Goal: Use online tool/utility: Utilize a website feature to perform a specific function

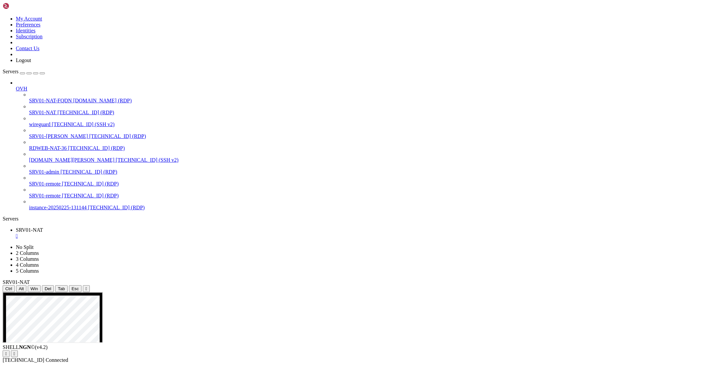
drag, startPoint x: 273, startPoint y: 362, endPoint x: 263, endPoint y: 392, distance: 31.8
drag, startPoint x: 274, startPoint y: 395, endPoint x: 666, endPoint y: 590, distance: 437.5
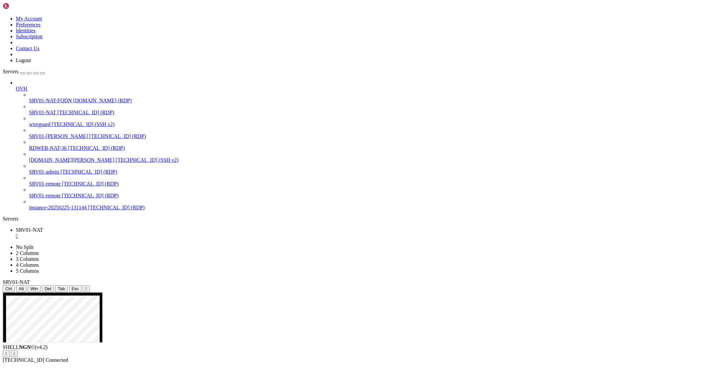
drag, startPoint x: 274, startPoint y: 394, endPoint x: 681, endPoint y: 537, distance: 431.5
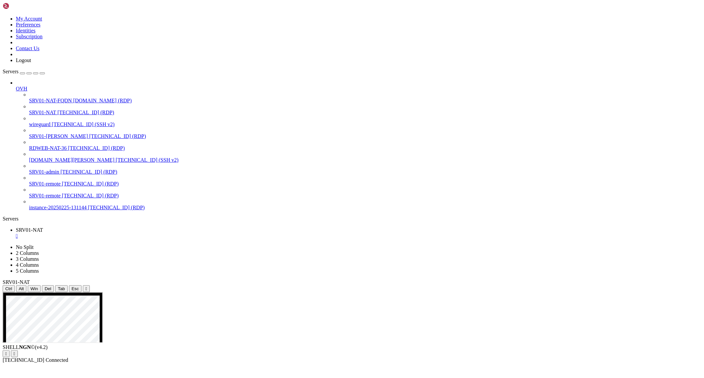
drag, startPoint x: 273, startPoint y: 360, endPoint x: 601, endPoint y: 614, distance: 414.6
drag, startPoint x: 274, startPoint y: 362, endPoint x: 697, endPoint y: 539, distance: 457.6
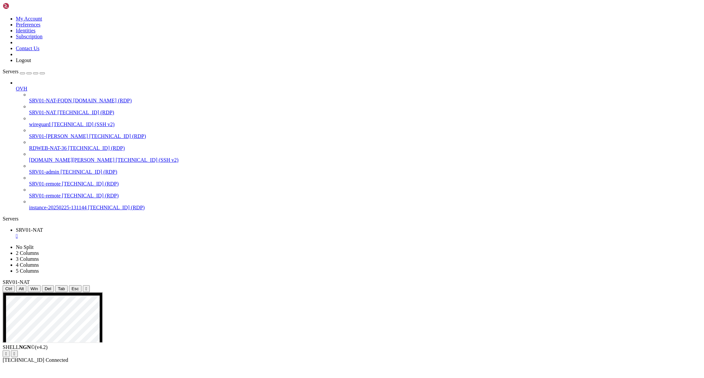
drag, startPoint x: 626, startPoint y: 515, endPoint x: 651, endPoint y: 530, distance: 29.1
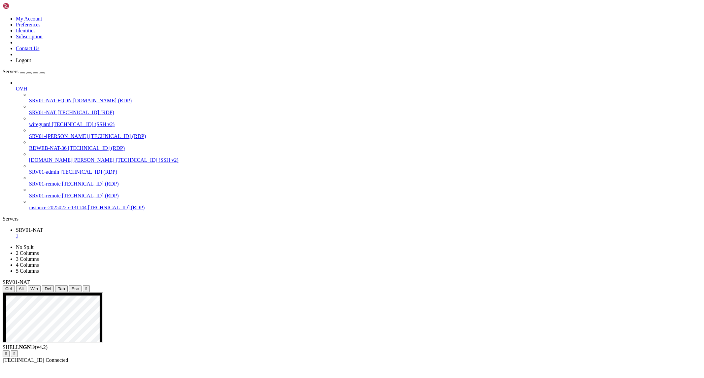
drag, startPoint x: 624, startPoint y: 512, endPoint x: 631, endPoint y: 524, distance: 13.3
drag, startPoint x: 623, startPoint y: 512, endPoint x: 638, endPoint y: 524, distance: 18.5
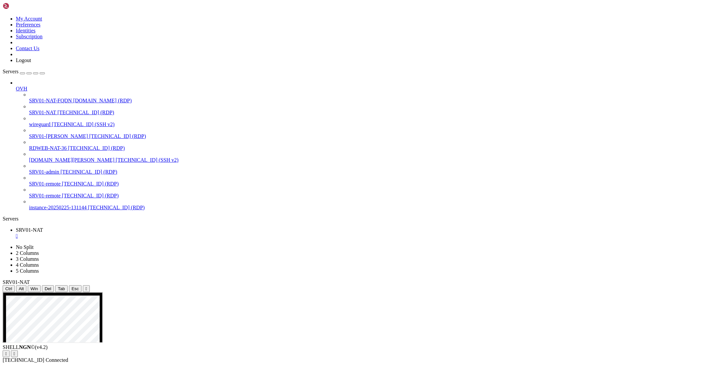
drag, startPoint x: 345, startPoint y: 447, endPoint x: 357, endPoint y: 455, distance: 14.1
drag, startPoint x: 274, startPoint y: 465, endPoint x: 626, endPoint y: 633, distance: 390.4
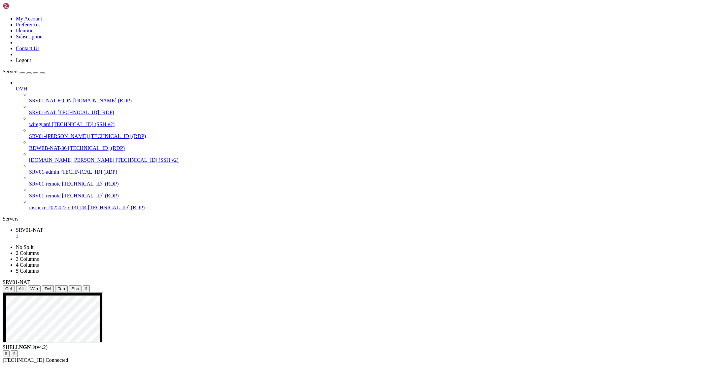
drag, startPoint x: 271, startPoint y: 464, endPoint x: 604, endPoint y: 658, distance: 384.9
drag, startPoint x: 273, startPoint y: 462, endPoint x: 660, endPoint y: 515, distance: 390.6
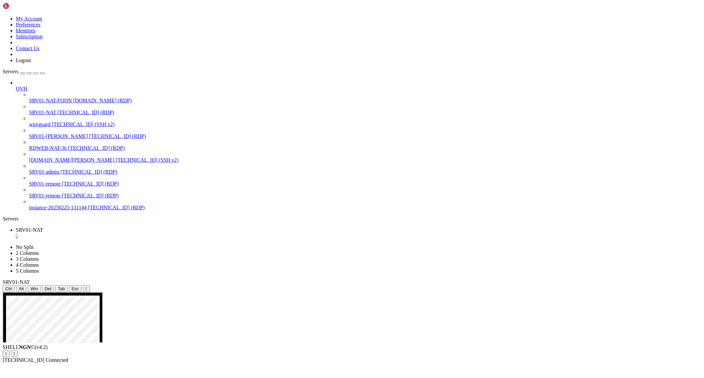
drag, startPoint x: 272, startPoint y: 465, endPoint x: 521, endPoint y: 544, distance: 261.8
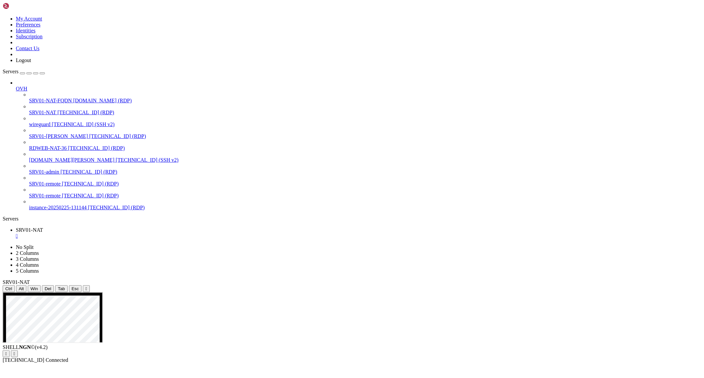
drag, startPoint x: 272, startPoint y: 465, endPoint x: 656, endPoint y: 541, distance: 392.1
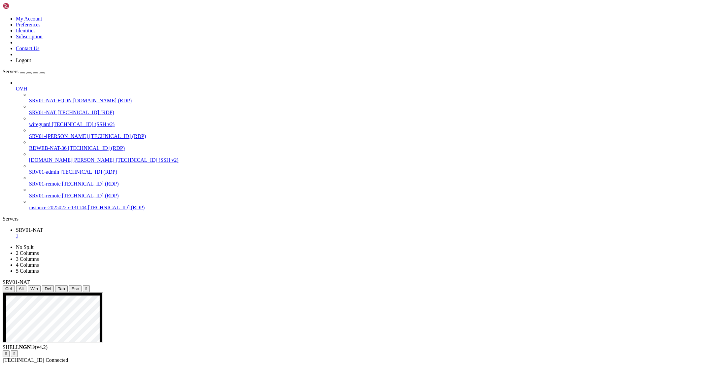
drag, startPoint x: 273, startPoint y: 451, endPoint x: 637, endPoint y: 523, distance: 370.4
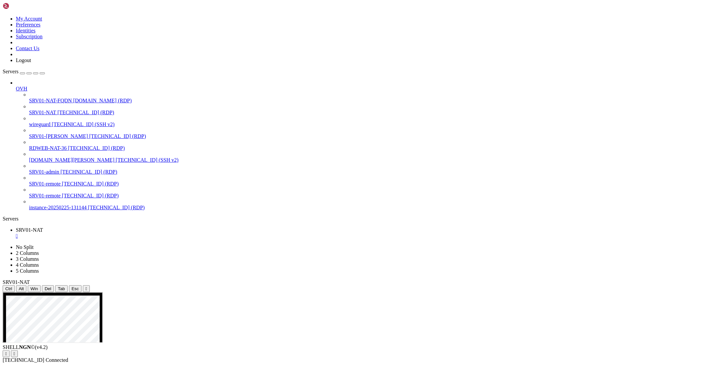
drag, startPoint x: 273, startPoint y: 367, endPoint x: 601, endPoint y: 510, distance: 357.5
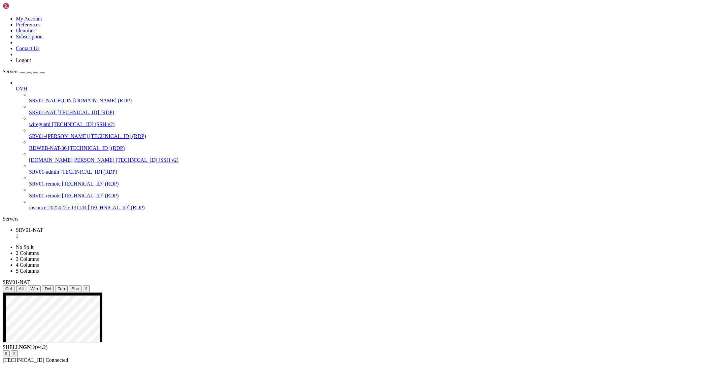
drag, startPoint x: 270, startPoint y: 366, endPoint x: 287, endPoint y: 385, distance: 25.2
drag, startPoint x: 267, startPoint y: 367, endPoint x: 579, endPoint y: 560, distance: 367.3
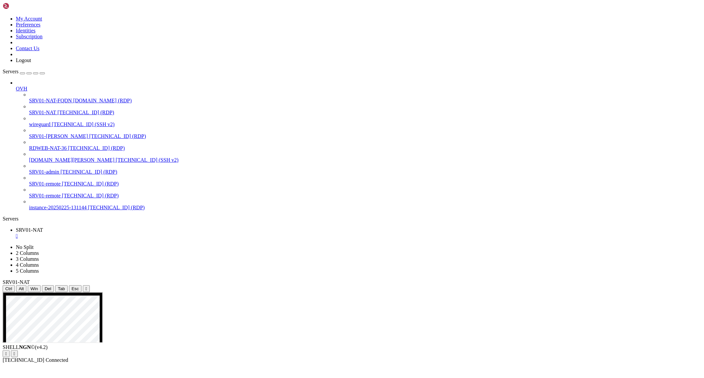
drag, startPoint x: 266, startPoint y: 340, endPoint x: 568, endPoint y: 410, distance: 310.6
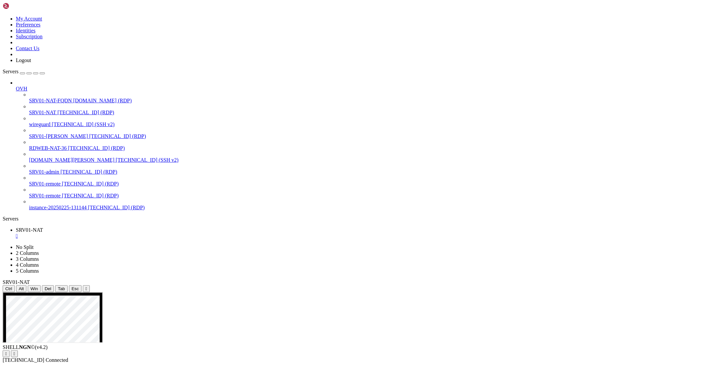
drag, startPoint x: 265, startPoint y: 342, endPoint x: 661, endPoint y: 560, distance: 452.2
drag, startPoint x: 616, startPoint y: 532, endPoint x: 697, endPoint y: 545, distance: 81.7
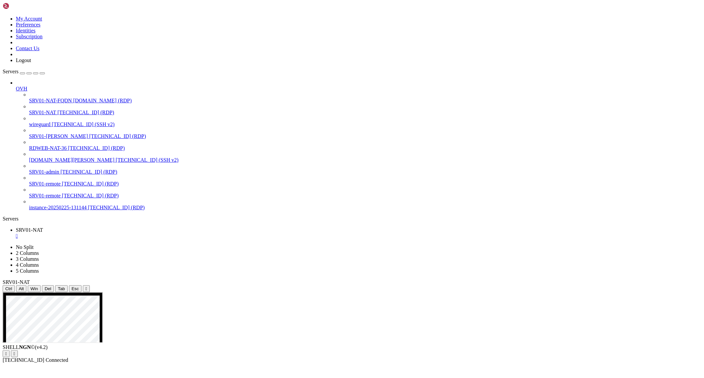
drag, startPoint x: 606, startPoint y: 533, endPoint x: 697, endPoint y: 534, distance: 90.4
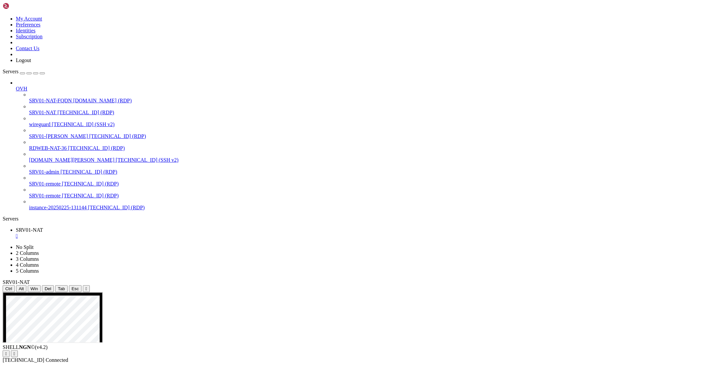
drag, startPoint x: 287, startPoint y: 371, endPoint x: 683, endPoint y: 538, distance: 430.1
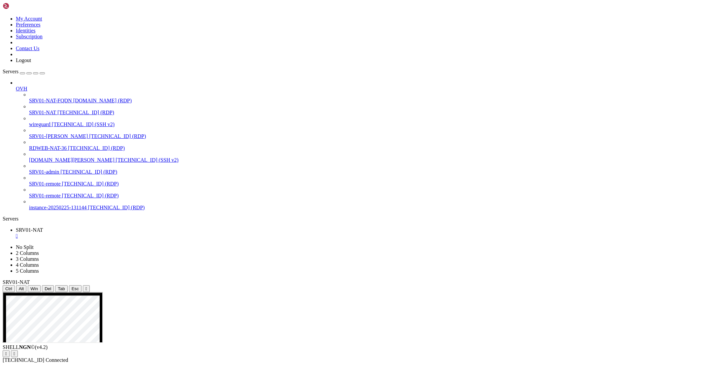
drag, startPoint x: 287, startPoint y: 372, endPoint x: 668, endPoint y: 568, distance: 428.9
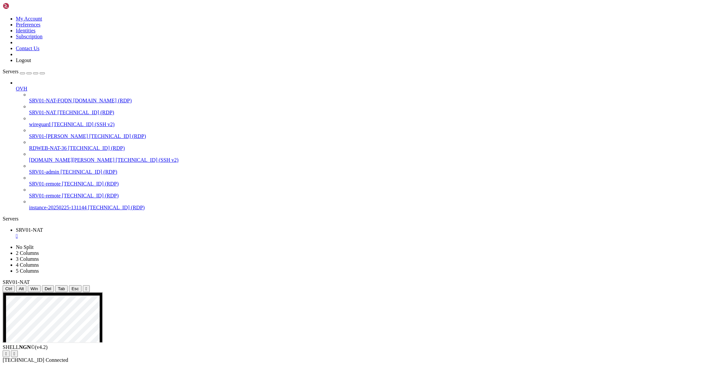
drag, startPoint x: 288, startPoint y: 377, endPoint x: 383, endPoint y: 547, distance: 194.9
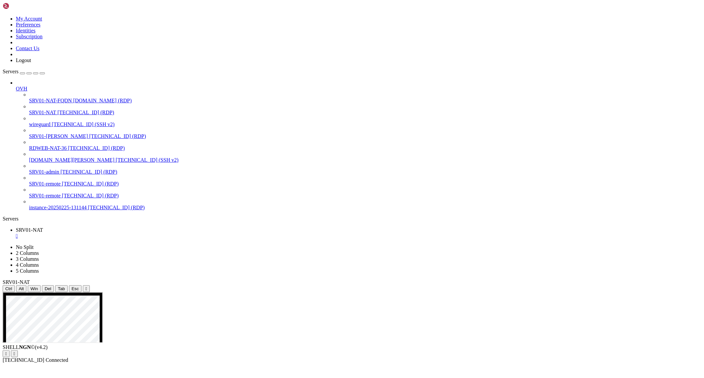
drag, startPoint x: 291, startPoint y: 298, endPoint x: 555, endPoint y: 312, distance: 264.7
drag, startPoint x: 601, startPoint y: 494, endPoint x: 589, endPoint y: 634, distance: 140.1
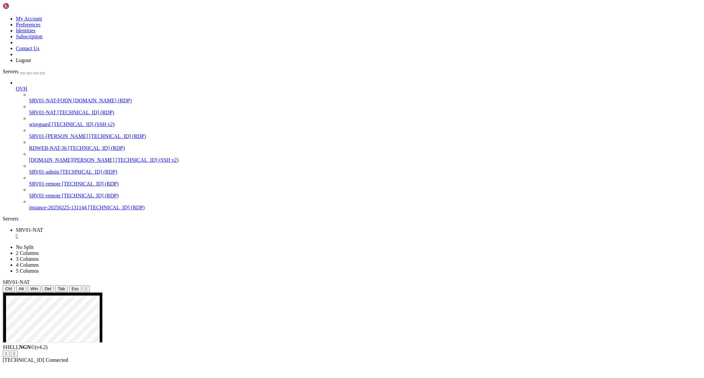
drag, startPoint x: 372, startPoint y: 385, endPoint x: 123, endPoint y: 336, distance: 254.3
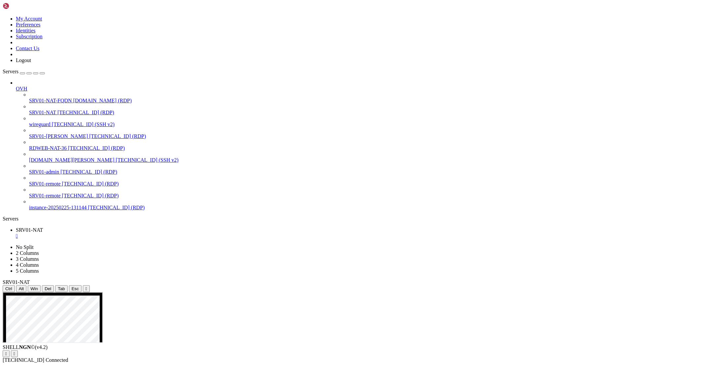
drag, startPoint x: 124, startPoint y: 350, endPoint x: 82, endPoint y: 349, distance: 41.6
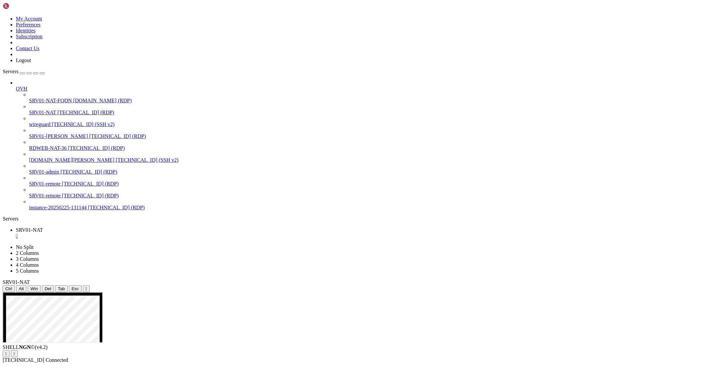
drag, startPoint x: 75, startPoint y: 349, endPoint x: 37, endPoint y: 346, distance: 38.4
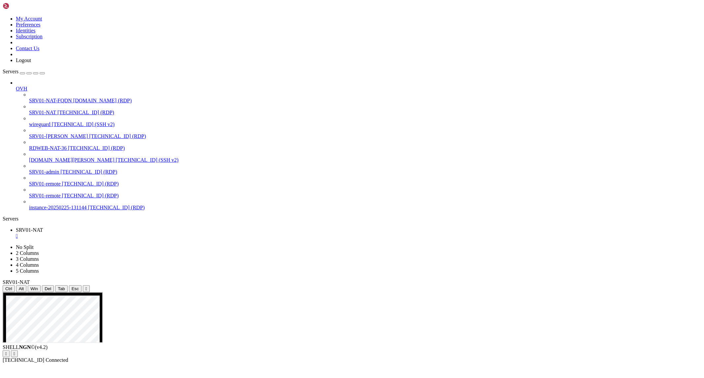
drag, startPoint x: 88, startPoint y: 394, endPoint x: 41, endPoint y: 364, distance: 55.2
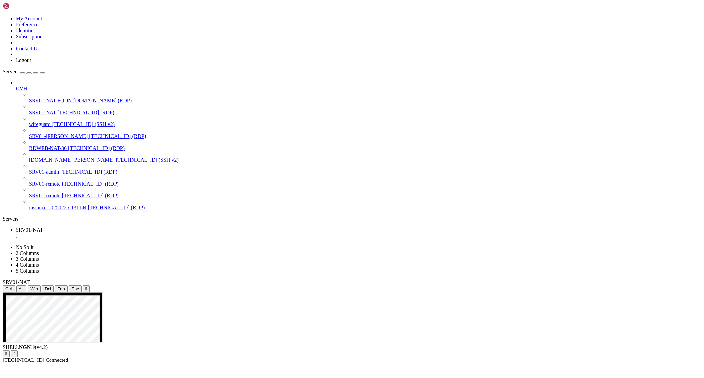
drag, startPoint x: 416, startPoint y: 410, endPoint x: 514, endPoint y: 432, distance: 100.1
drag, startPoint x: 69, startPoint y: 378, endPoint x: 244, endPoint y: 377, distance: 175.5
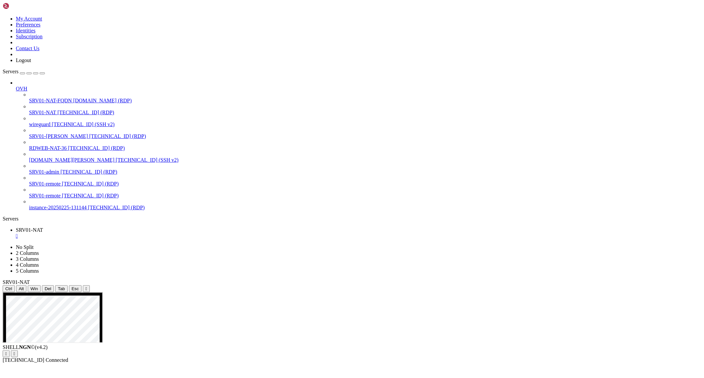
drag, startPoint x: 64, startPoint y: 379, endPoint x: 198, endPoint y: 381, distance: 134.6
drag, startPoint x: 65, startPoint y: 393, endPoint x: 218, endPoint y: 397, distance: 153.8
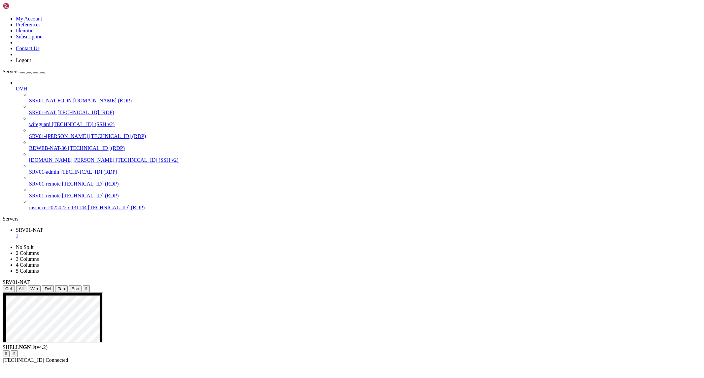
drag, startPoint x: 67, startPoint y: 398, endPoint x: 228, endPoint y: 398, distance: 161.4
drag, startPoint x: 63, startPoint y: 409, endPoint x: 206, endPoint y: 408, distance: 142.9
drag, startPoint x: 73, startPoint y: 355, endPoint x: 42, endPoint y: 354, distance: 31.4
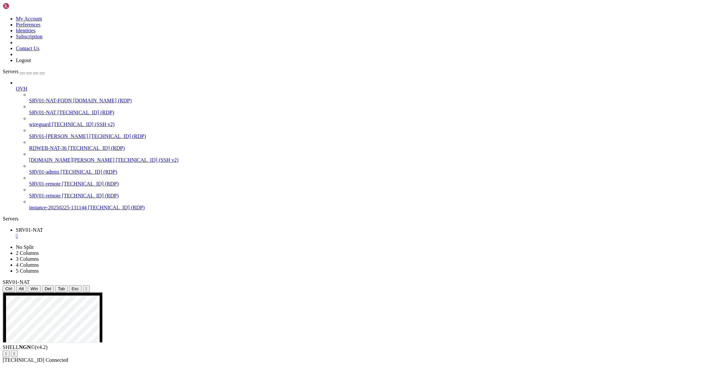
drag, startPoint x: 77, startPoint y: 367, endPoint x: 43, endPoint y: 367, distance: 33.3
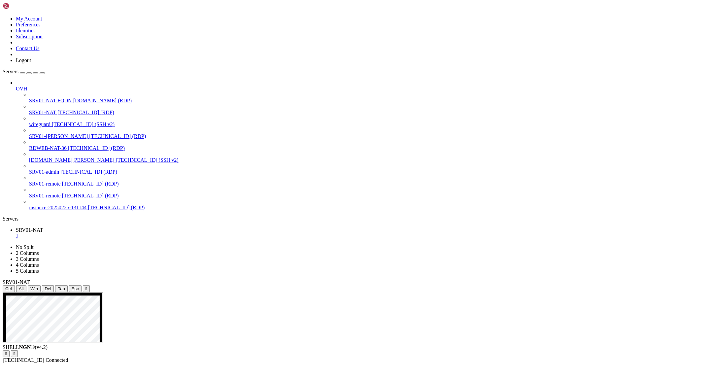
drag, startPoint x: 78, startPoint y: 370, endPoint x: 38, endPoint y: 369, distance: 39.9
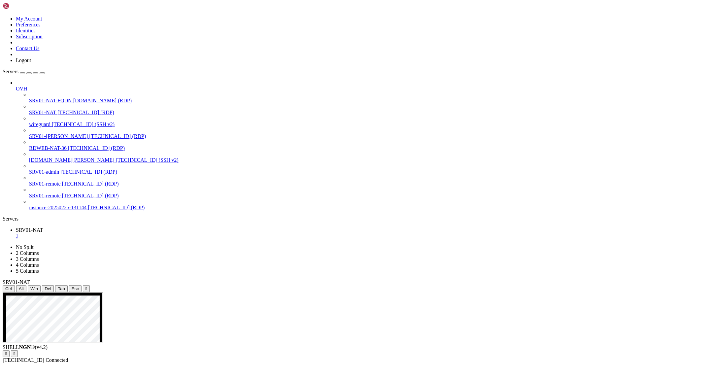
drag, startPoint x: 407, startPoint y: 440, endPoint x: 445, endPoint y: 439, distance: 38.0
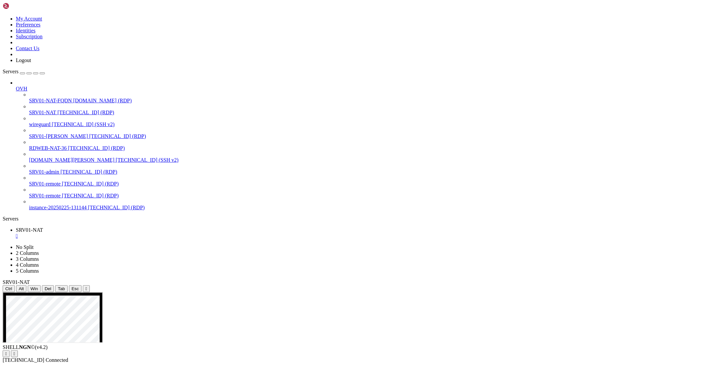
drag, startPoint x: 407, startPoint y: 376, endPoint x: 516, endPoint y: 551, distance: 206.3
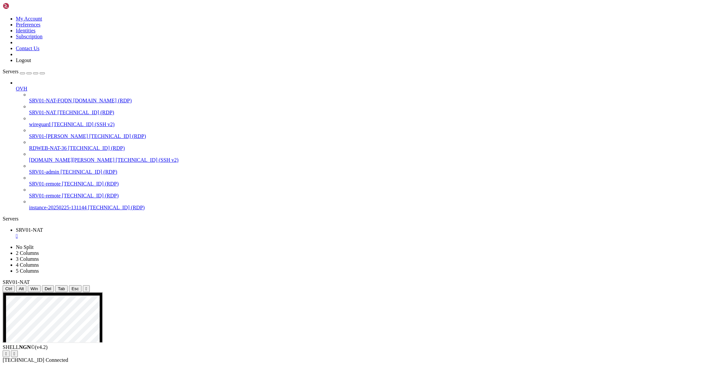
drag, startPoint x: 116, startPoint y: 393, endPoint x: 34, endPoint y: 342, distance: 96.6
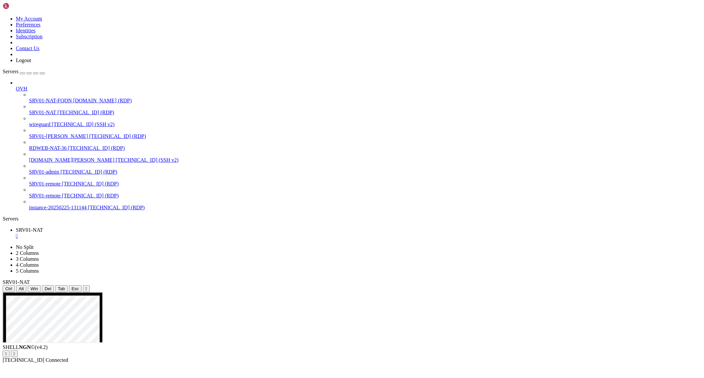
drag, startPoint x: 119, startPoint y: 396, endPoint x: 30, endPoint y: 334, distance: 108.5
drag, startPoint x: 112, startPoint y: 392, endPoint x: 37, endPoint y: 347, distance: 87.1
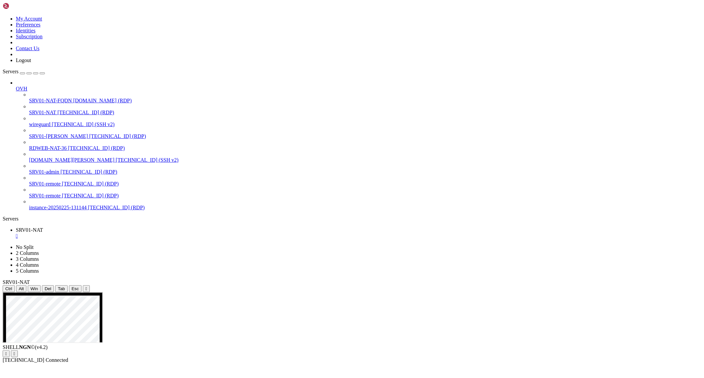
drag, startPoint x: 418, startPoint y: 457, endPoint x: 426, endPoint y: 457, distance: 7.9
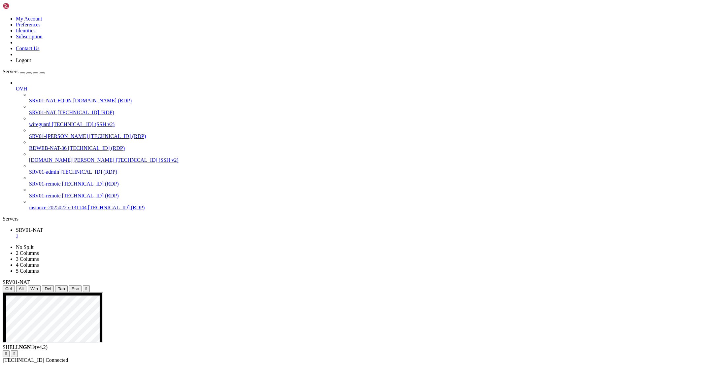
drag, startPoint x: 416, startPoint y: 458, endPoint x: 432, endPoint y: 458, distance: 15.5
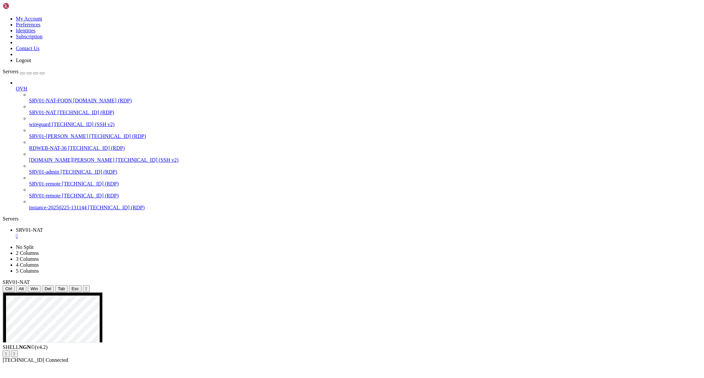
drag, startPoint x: 419, startPoint y: 465, endPoint x: 431, endPoint y: 465, distance: 12.2
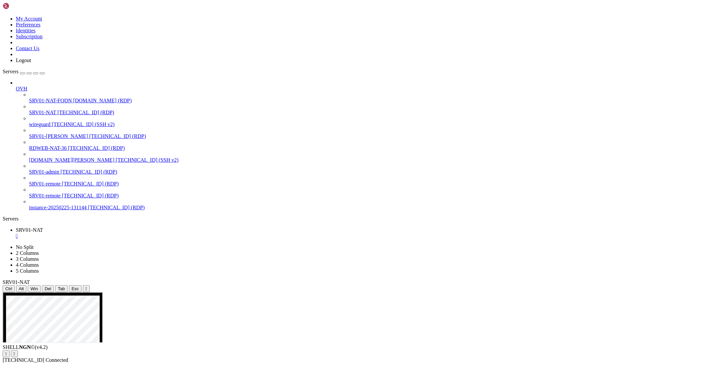
drag, startPoint x: 62, startPoint y: 433, endPoint x: 114, endPoint y: 434, distance: 52.5
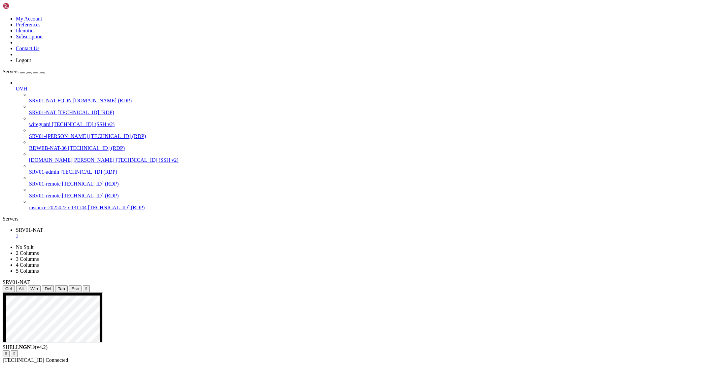
drag, startPoint x: 442, startPoint y: 480, endPoint x: 419, endPoint y: 481, distance: 23.1
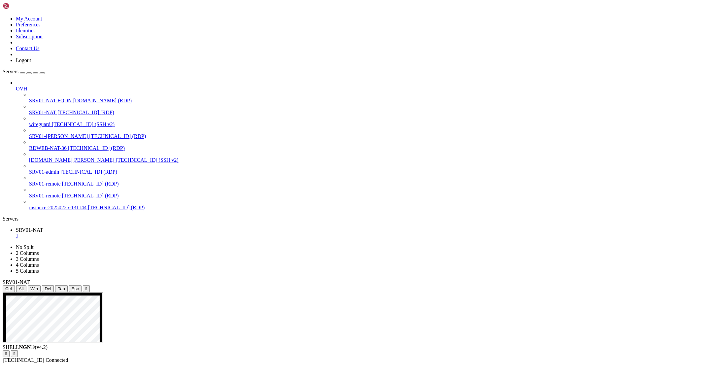
drag, startPoint x: 68, startPoint y: 431, endPoint x: 43, endPoint y: 431, distance: 25.1
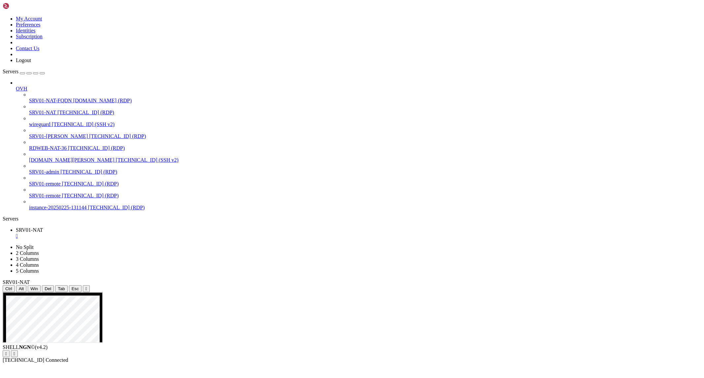
drag, startPoint x: 417, startPoint y: 512, endPoint x: 454, endPoint y: 510, distance: 36.7
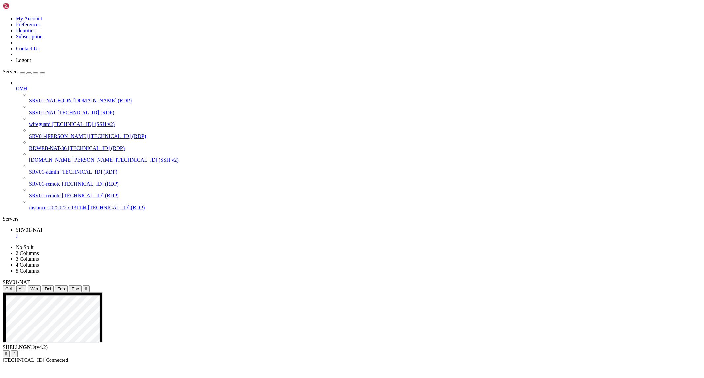
drag, startPoint x: 80, startPoint y: 469, endPoint x: 45, endPoint y: 468, distance: 35.7
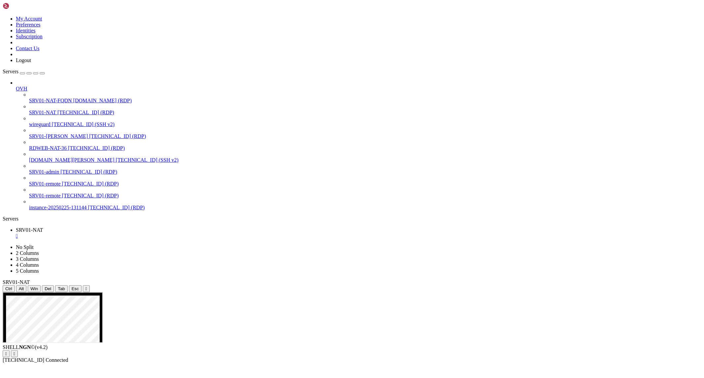
drag, startPoint x: 417, startPoint y: 552, endPoint x: 443, endPoint y: 553, distance: 26.1
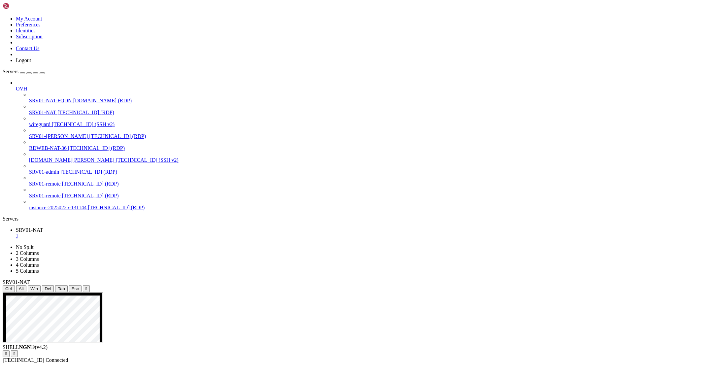
drag, startPoint x: 106, startPoint y: 446, endPoint x: 21, endPoint y: 330, distance: 144.1
drag, startPoint x: 102, startPoint y: 444, endPoint x: 32, endPoint y: 333, distance: 131.1
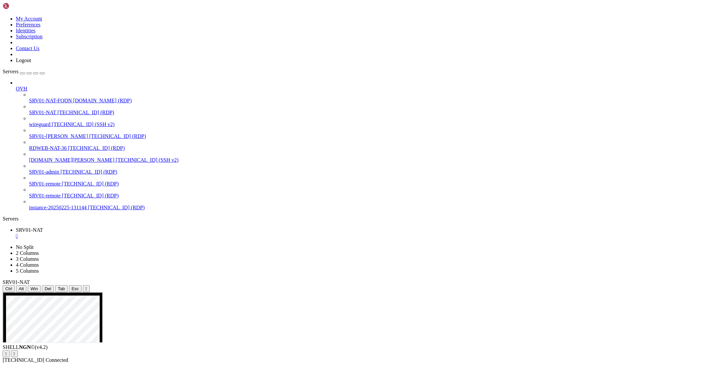
drag, startPoint x: 101, startPoint y: 452, endPoint x: 3, endPoint y: 353, distance: 140.2
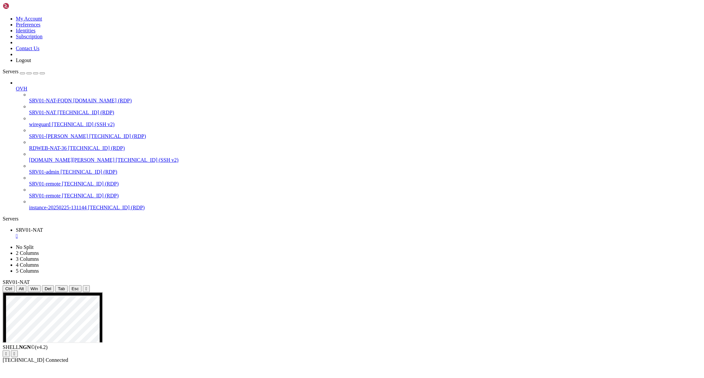
drag, startPoint x: 89, startPoint y: 441, endPoint x: 43, endPoint y: 331, distance: 119.1
drag, startPoint x: 407, startPoint y: 378, endPoint x: 526, endPoint y: 520, distance: 185.0
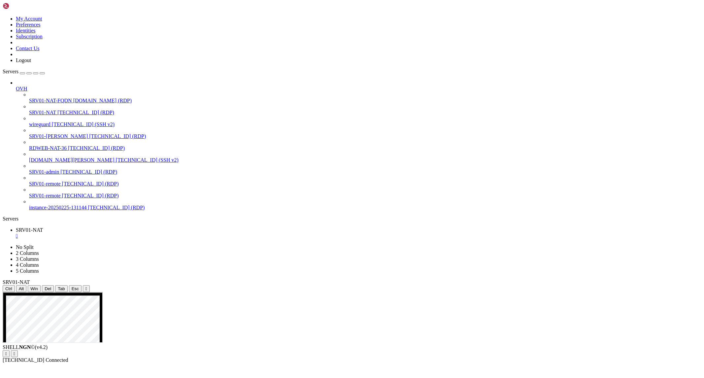
drag, startPoint x: 409, startPoint y: 385, endPoint x: 517, endPoint y: 560, distance: 205.9
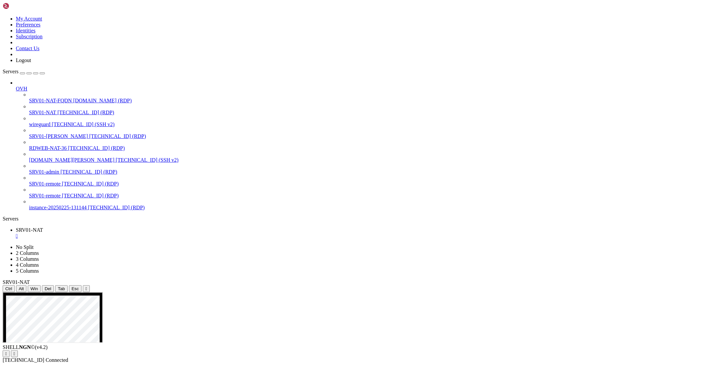
drag, startPoint x: 286, startPoint y: 377, endPoint x: 425, endPoint y: 549, distance: 221.7
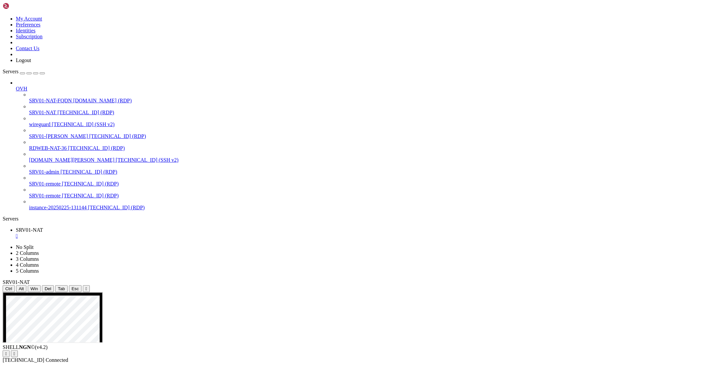
drag, startPoint x: 369, startPoint y: 471, endPoint x: 292, endPoint y: 477, distance: 77.5
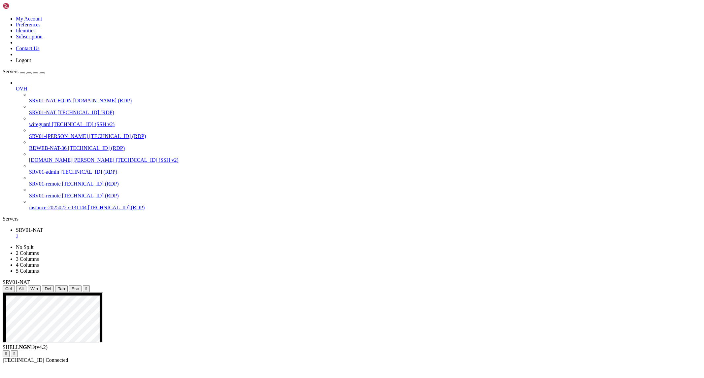
drag, startPoint x: 270, startPoint y: 444, endPoint x: 501, endPoint y: 475, distance: 232.8
